Goal: Ask a question

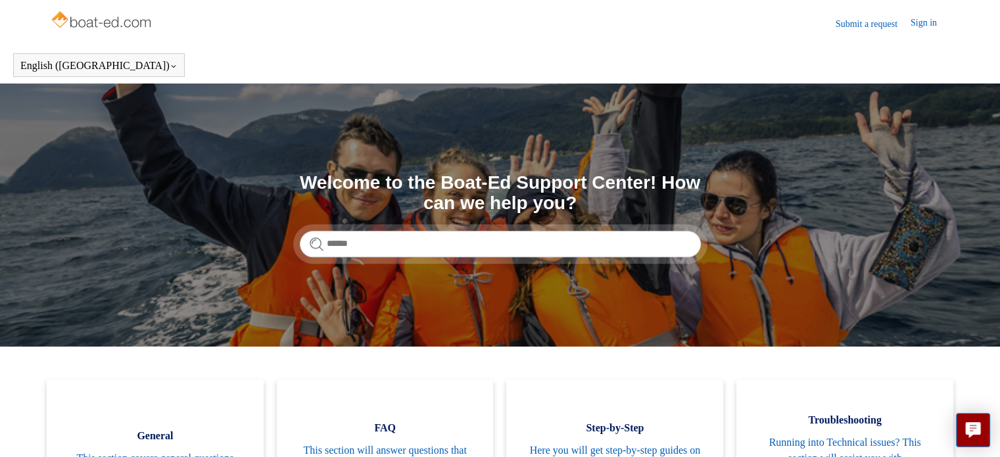
click at [963, 271] on section "Search Welcome to the Boat-Ed Support Center! How can we help you?" at bounding box center [500, 214] width 1000 height 263
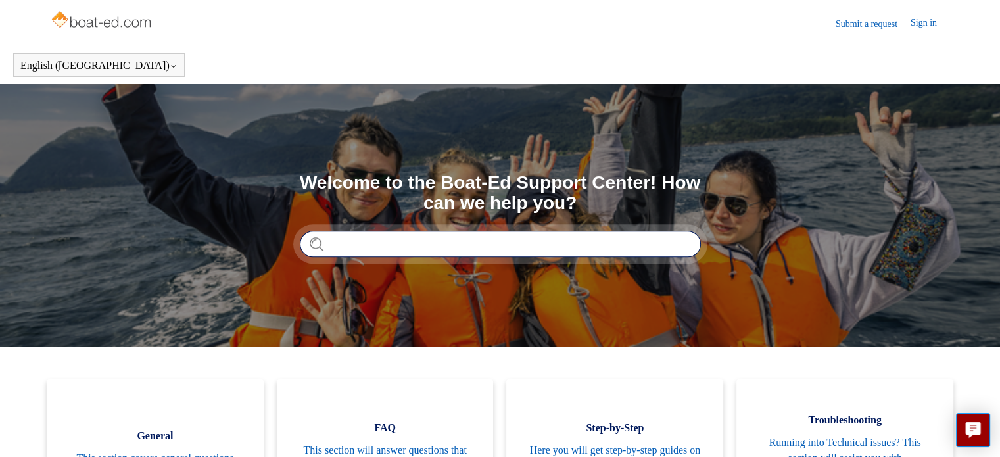
click at [348, 241] on input "Search" at bounding box center [500, 244] width 401 height 26
type input "**********"
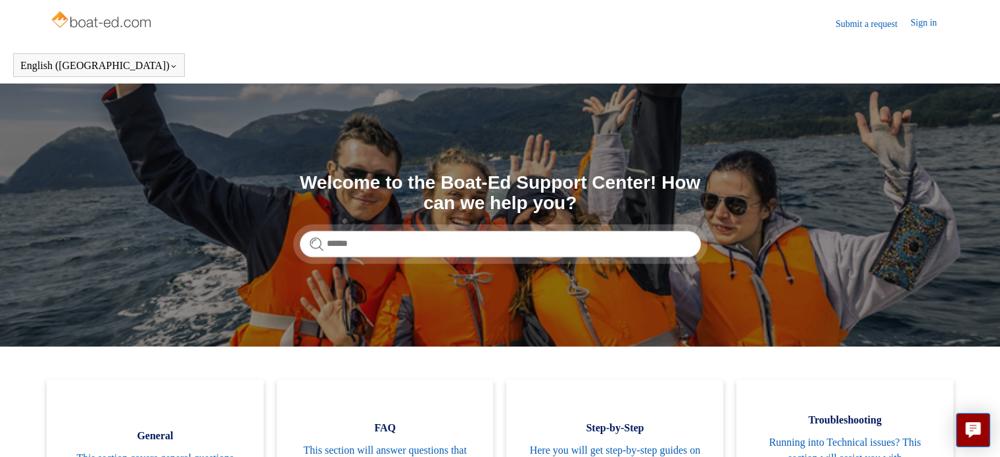
click at [863, 25] on link "Submit a request" at bounding box center [873, 24] width 75 height 14
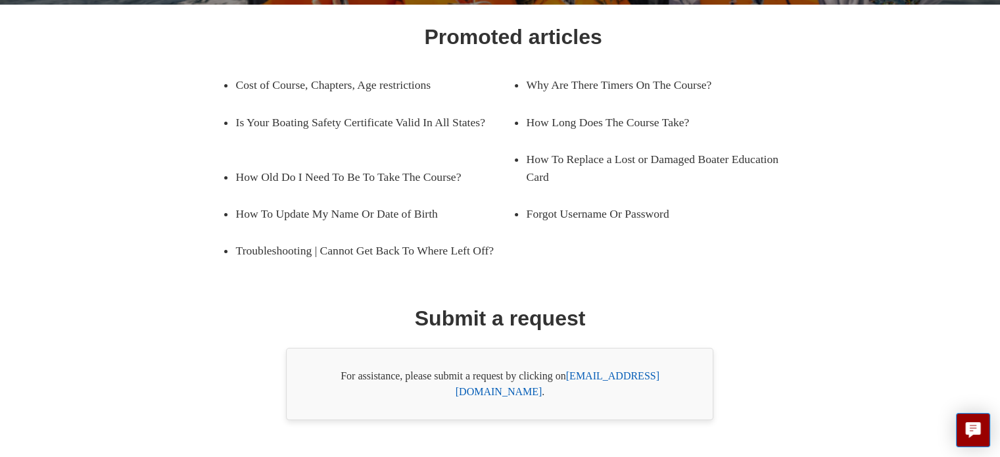
scroll to position [233, 0]
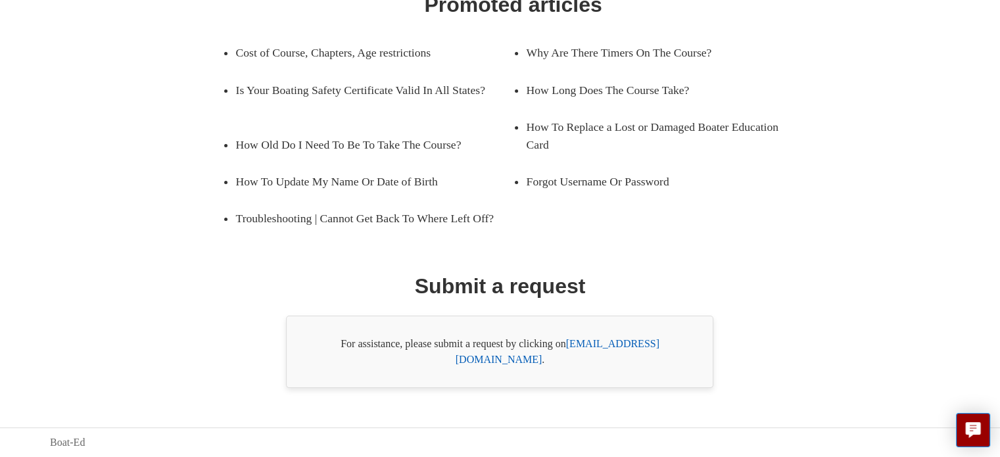
click at [620, 360] on link "support@boat-ed.com" at bounding box center [558, 351] width 204 height 27
click at [268, 310] on div "Promoted articles Cost of Course, Chapters, Age restrictions Why Are There Time…" at bounding box center [500, 188] width 810 height 399
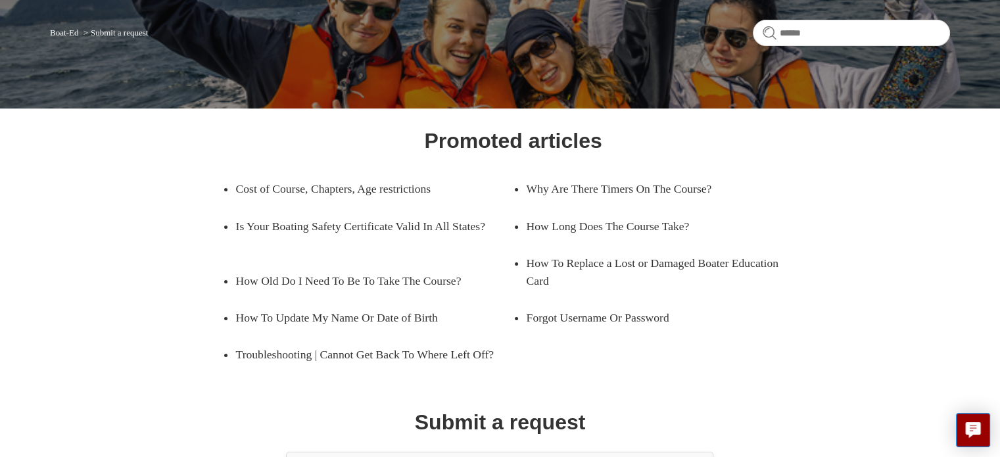
scroll to position [0, 0]
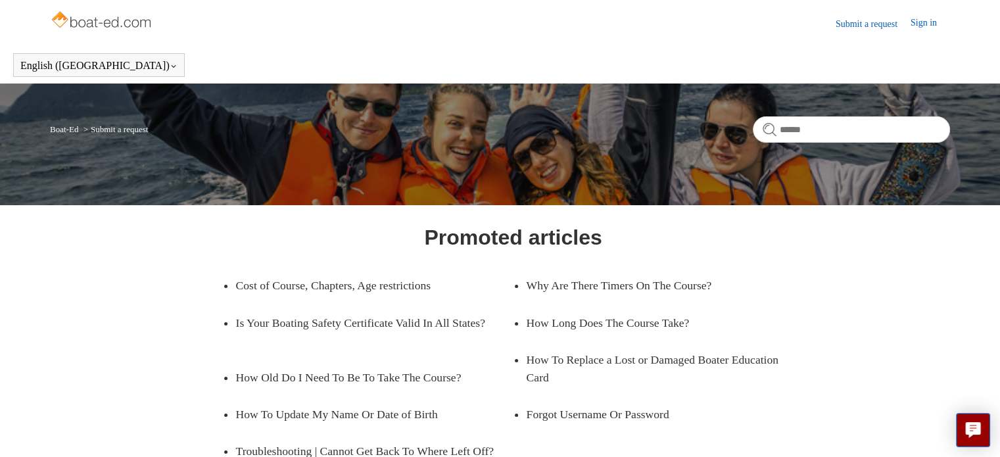
click at [83, 29] on img at bounding box center [102, 21] width 105 height 26
